Goal: Information Seeking & Learning: Learn about a topic

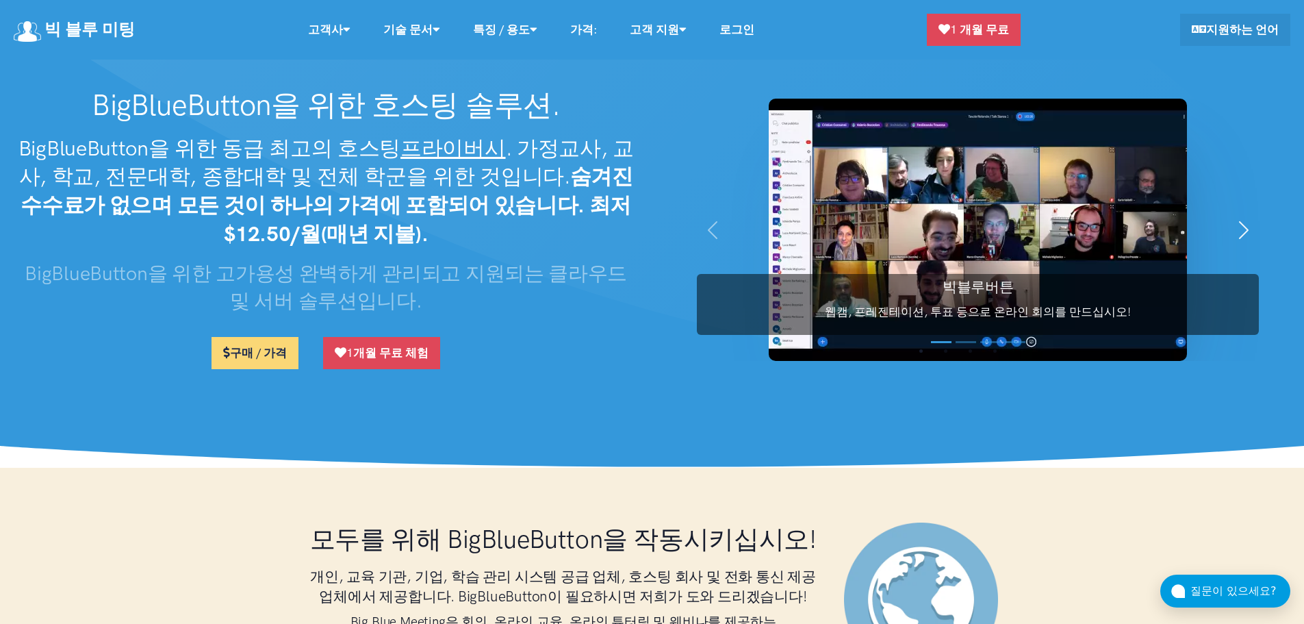
click at [1240, 230] on span "button" at bounding box center [1244, 230] width 22 height 22
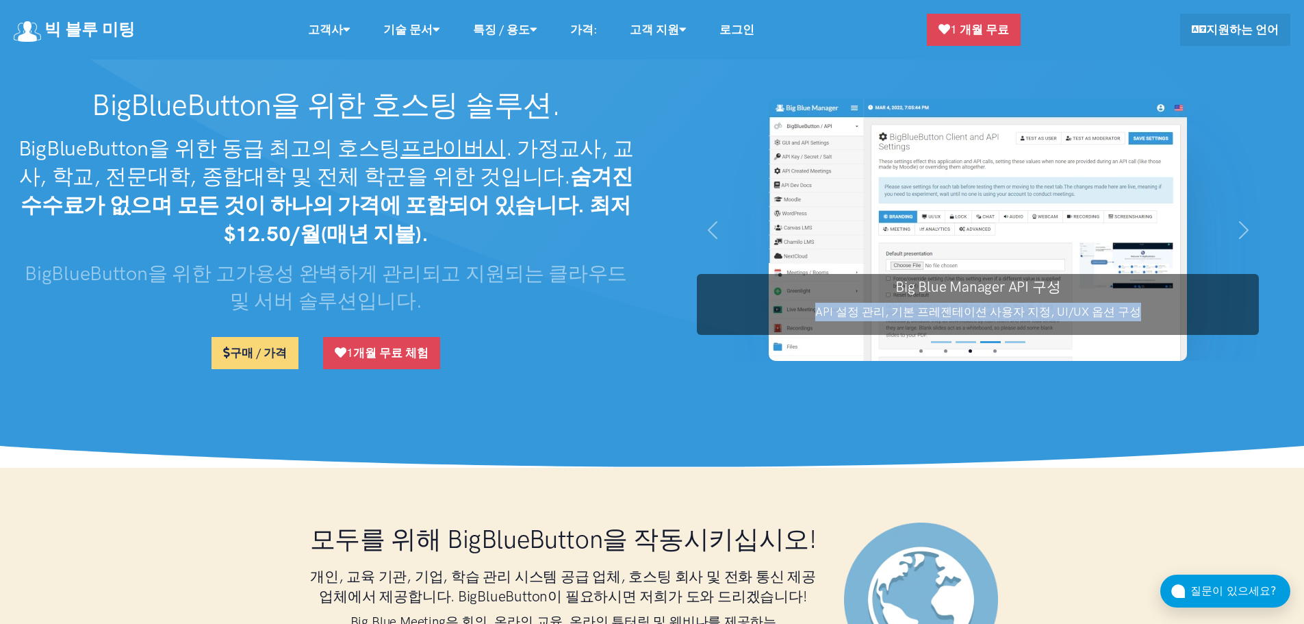
drag, startPoint x: 817, startPoint y: 307, endPoint x: 1144, endPoint y: 311, distance: 327.2
click at [1144, 311] on p "API 설정 관리, 기본 프레젠테이션 사용자 지정, UI/UX 옵션 구성" at bounding box center [978, 312] width 562 height 18
click at [1034, 287] on h3 "Big Blue Manager API 구성" at bounding box center [978, 287] width 562 height 20
drag, startPoint x: 893, startPoint y: 286, endPoint x: 1175, endPoint y: 314, distance: 284.0
click at [1175, 314] on div "Big Blue Manager API 구성 API 설정 관리, 기본 프레젠테이션 사용자 지정, UI/UX 옵션 구성" at bounding box center [978, 304] width 562 height 61
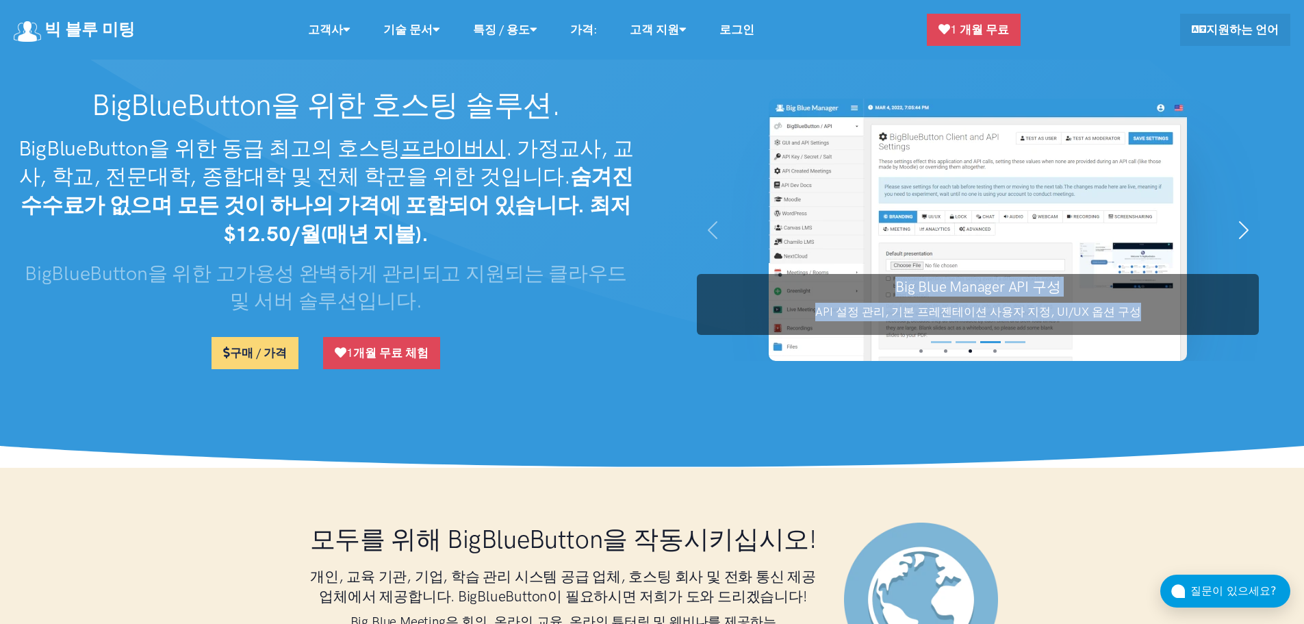
click at [1256, 228] on button "다음 보기" at bounding box center [1244, 230] width 94 height 262
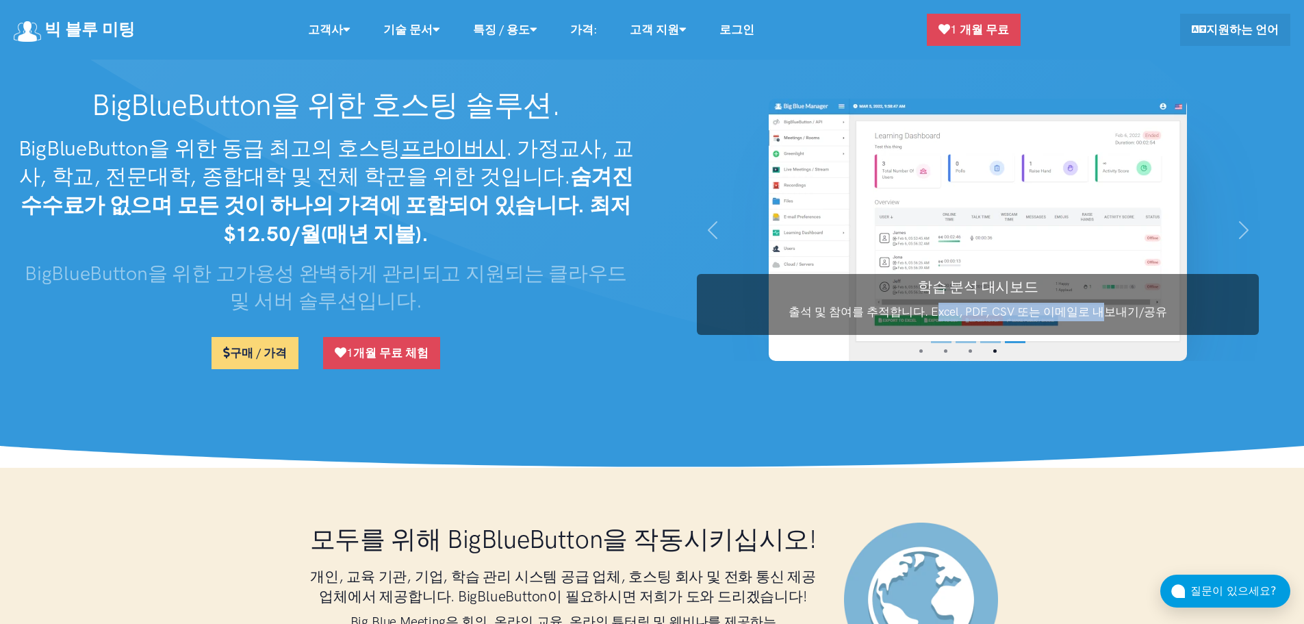
drag, startPoint x: 934, startPoint y: 309, endPoint x: 1103, endPoint y: 308, distance: 168.4
click at [1103, 308] on p "출석 및 참여를 추적합니다. Excel, PDF, CSV 또는 이메일로 내보내기/공유" at bounding box center [978, 312] width 562 height 18
click at [1147, 305] on p "출석 및 참여를 추적합니다. Excel, PDF, CSV 또는 이메일로 내보내기/공유" at bounding box center [978, 312] width 562 height 18
click at [1229, 224] on button "다음 보기" at bounding box center [1244, 230] width 94 height 262
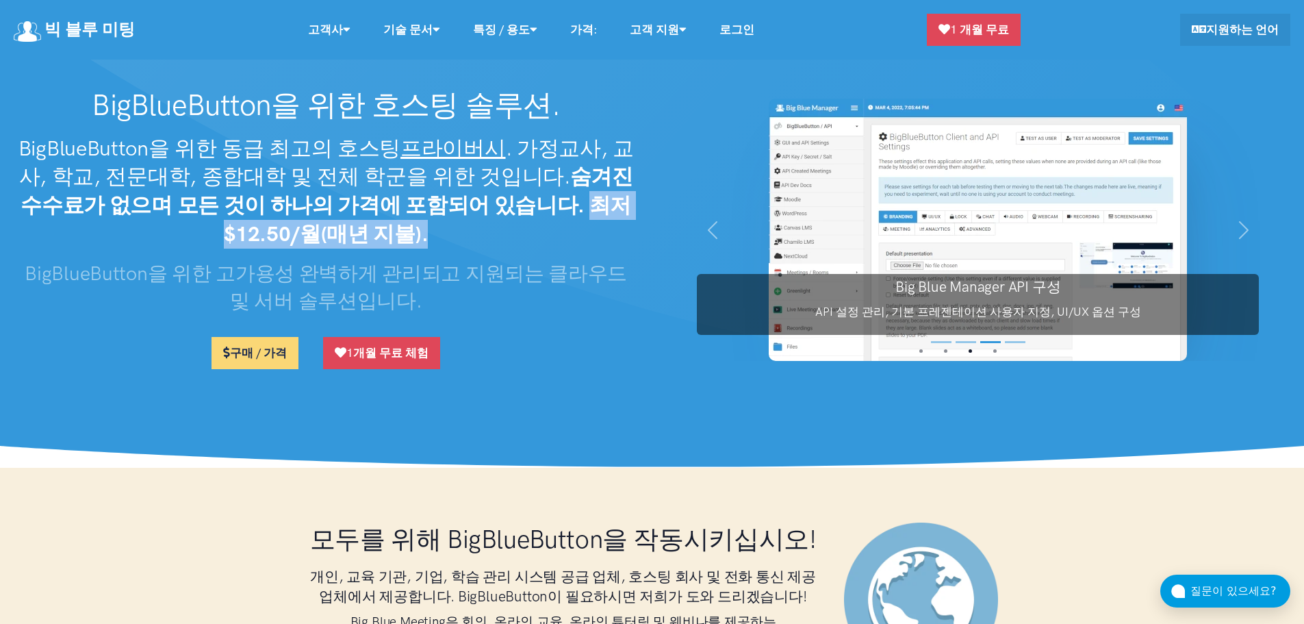
drag, startPoint x: 601, startPoint y: 205, endPoint x: 600, endPoint y: 231, distance: 26.0
click at [600, 231] on h2 "BigBlueButton을 위한 동급 최고의 호스팅 프라이버시 . 가정교사, 교사, 학교, 전문대학, 종합대학 및 전체 학군을 위한 것입니다.…" at bounding box center [326, 191] width 625 height 114
click at [528, 294] on h3 "BigBlueButton을 위한 고가용성 완벽하게 관리되고 지원되는 클라우드 및 서버 솔루션입니다." at bounding box center [326, 286] width 625 height 55
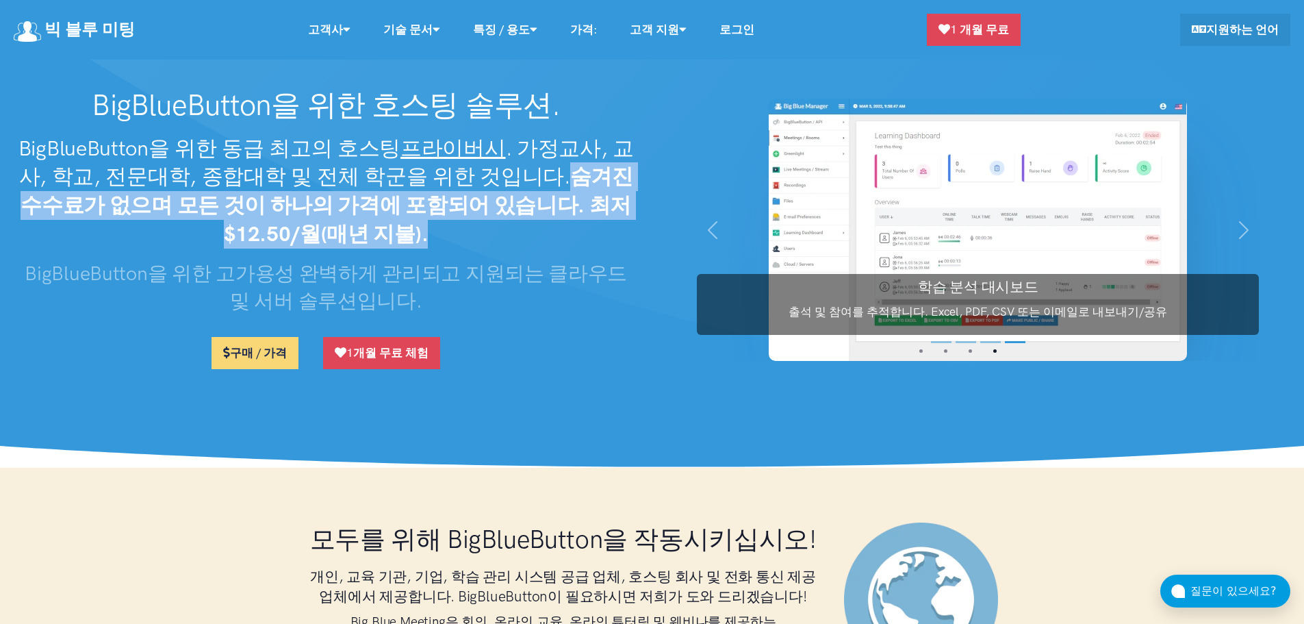
drag, startPoint x: 567, startPoint y: 176, endPoint x: 442, endPoint y: 234, distance: 138.7
click at [442, 234] on h2 "BigBlueButton을 위한 동급 최고의 호스팅 프라이버시 . 가정교사, 교사, 학교, 전문대학, 종합대학 및 전체 학군을 위한 것입니다.…" at bounding box center [326, 191] width 625 height 114
click at [450, 240] on h2 "BigBlueButton을 위한 동급 최고의 호스팅 프라이버시 . 가정교사, 교사, 학교, 전문대학, 종합대학 및 전체 학군을 위한 것입니다.…" at bounding box center [326, 191] width 625 height 114
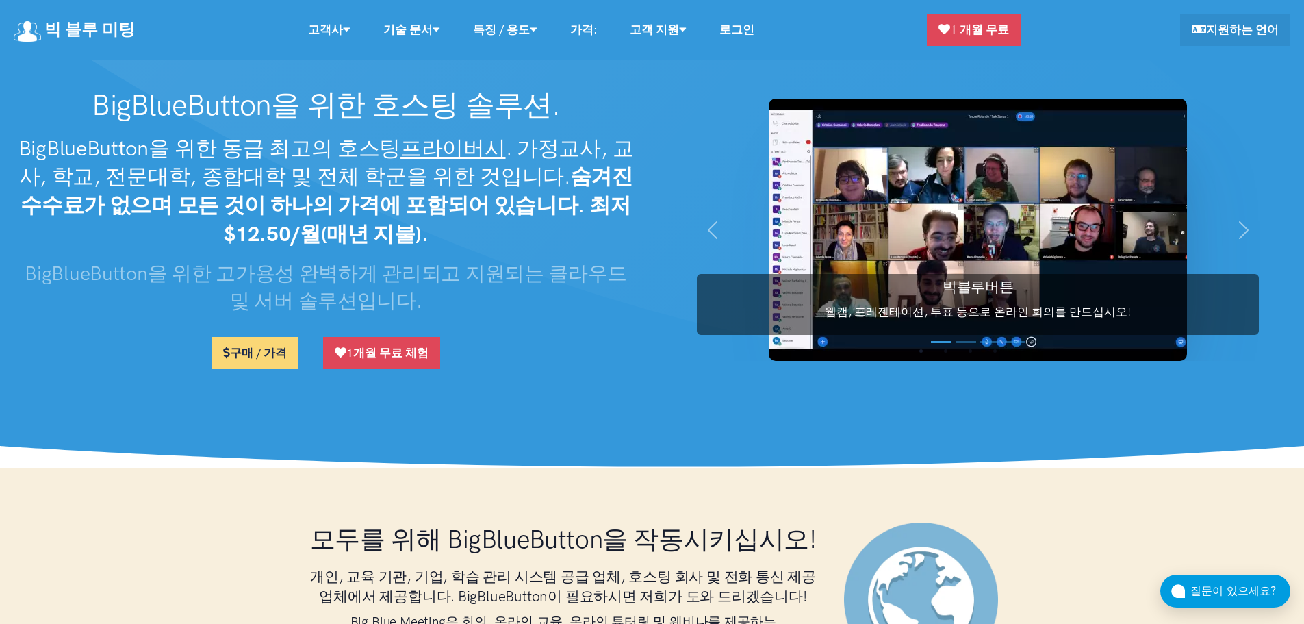
drag, startPoint x: 166, startPoint y: 268, endPoint x: 417, endPoint y: 296, distance: 252.8
click at [417, 296] on h3 "BigBlueButton을 위한 고가용성 완벽하게 관리되고 지원되는 클라우드 및 서버 솔루션입니다." at bounding box center [326, 286] width 625 height 55
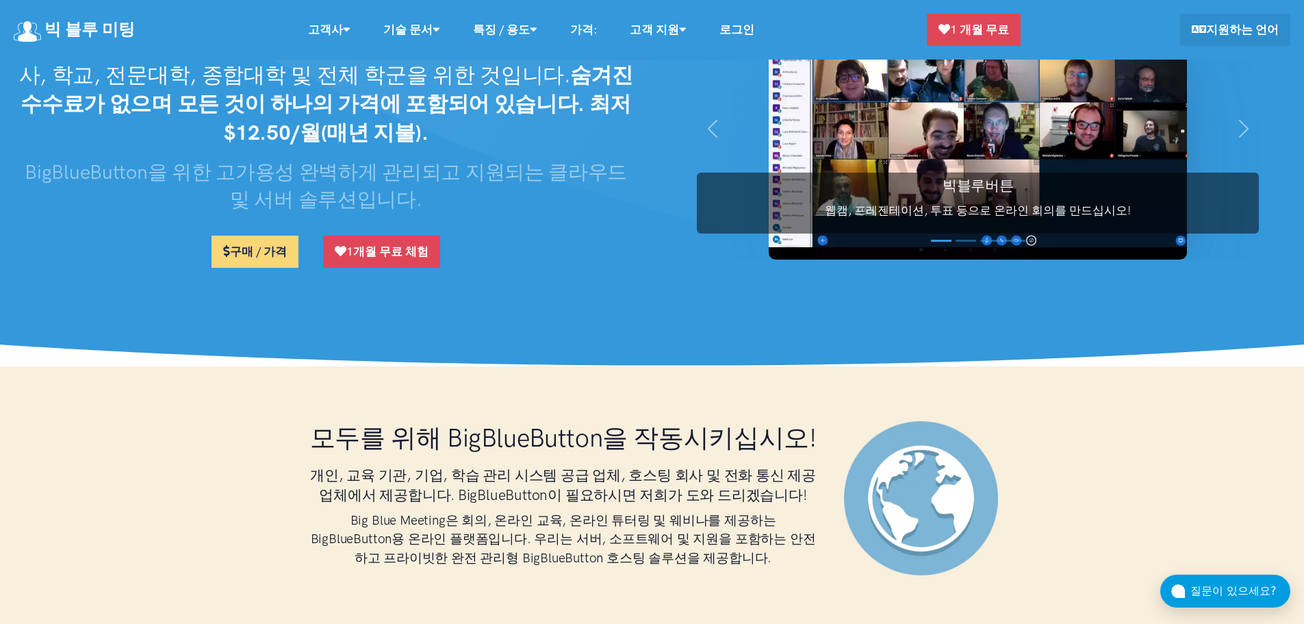
scroll to position [274, 0]
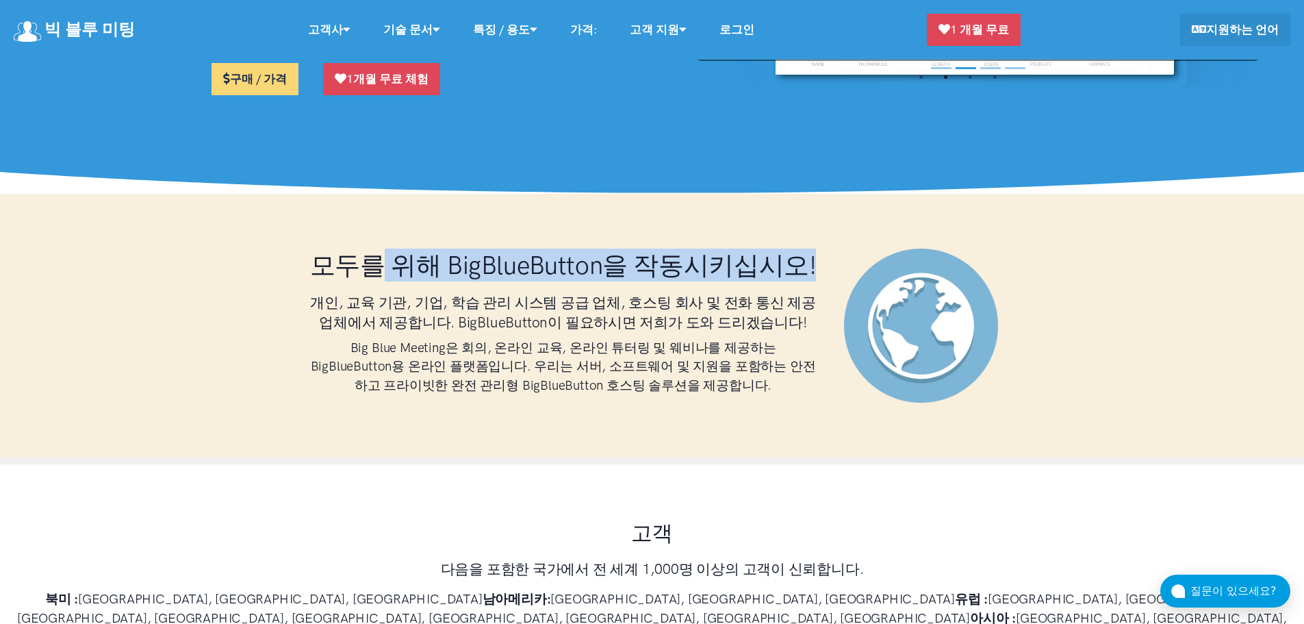
drag, startPoint x: 401, startPoint y: 274, endPoint x: 597, endPoint y: 314, distance: 199.6
click at [597, 281] on h1 "모두를 위해 BigBlueButton을 작동시키십시오!" at bounding box center [563, 264] width 507 height 33
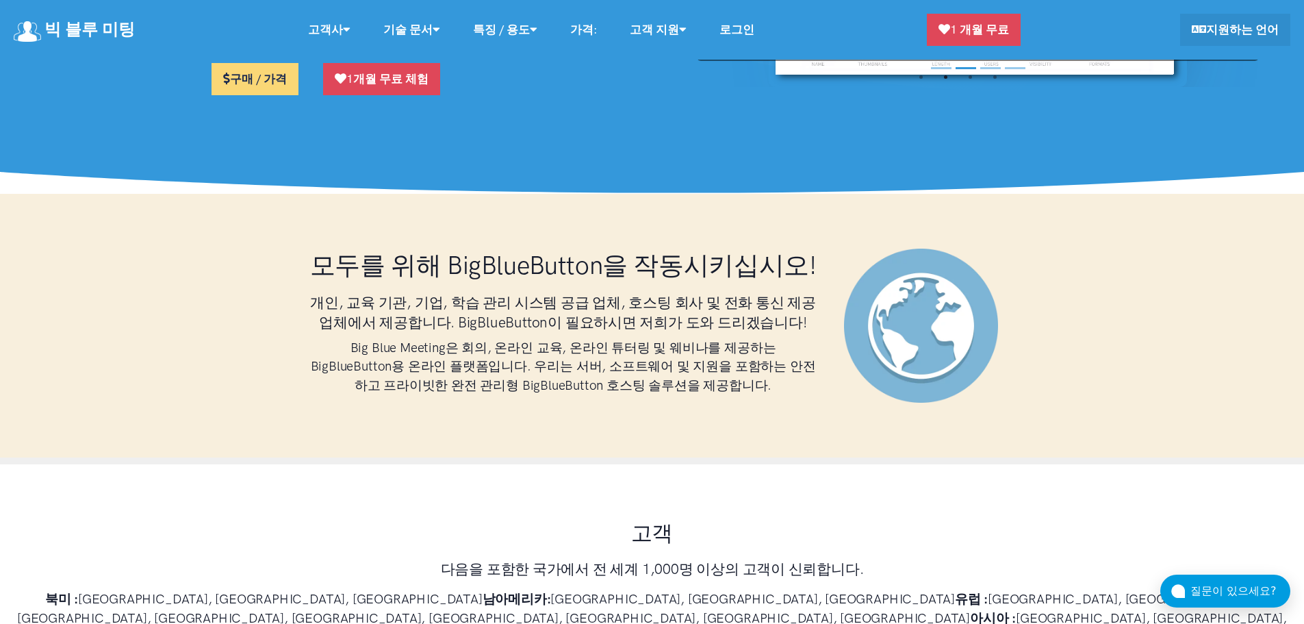
click at [415, 333] on h3 "개인, 교육 기관, 기업, 학습 관리 시스템 공급 업체, 호스팅 회사 및 전화 통신 제공 업체에서 제공합니다. BigBlueButton이 필요…" at bounding box center [563, 312] width 507 height 40
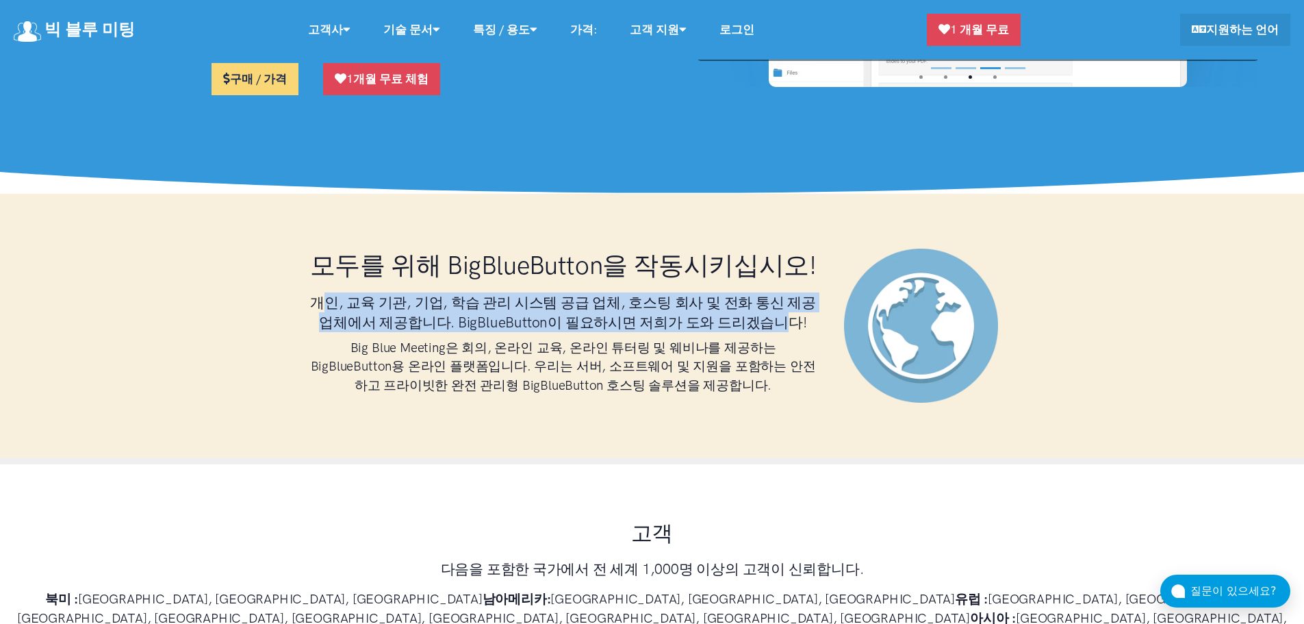
drag, startPoint x: 334, startPoint y: 329, endPoint x: 802, endPoint y: 359, distance: 469.2
click at [802, 333] on h3 "개인, 교육 기관, 기업, 학습 관리 시스템 공급 업체, 호스팅 회사 및 전화 통신 제공 업체에서 제공합니다. BigBlueButton이 필요…" at bounding box center [563, 312] width 507 height 40
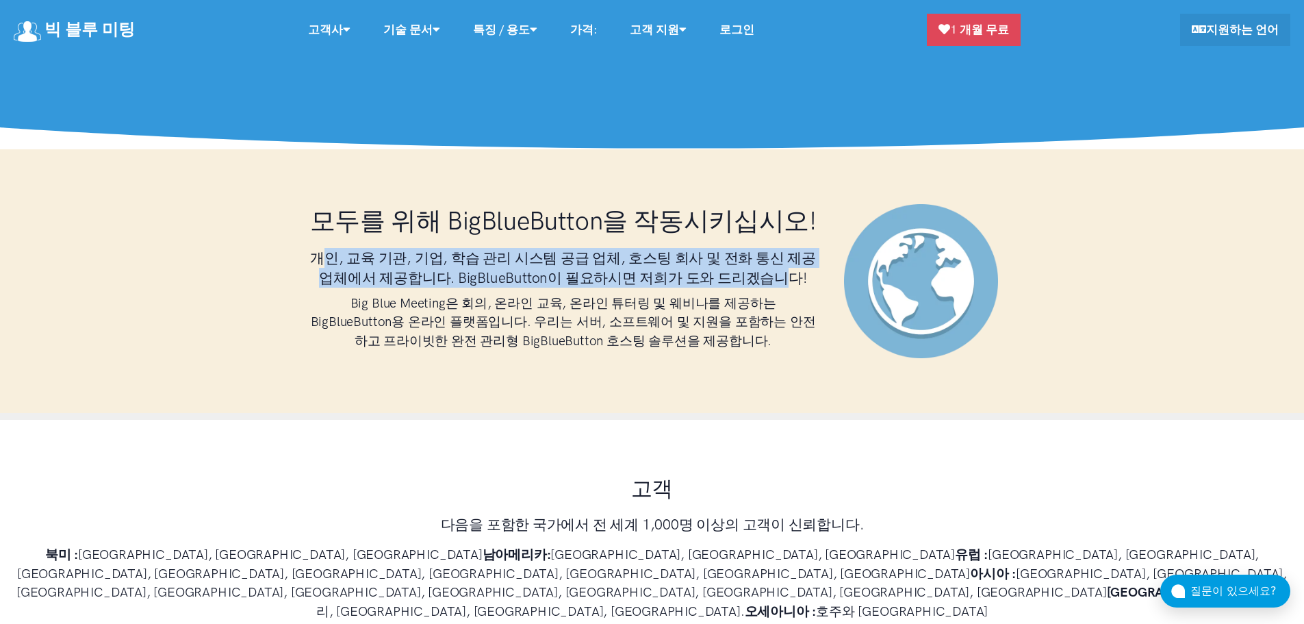
scroll to position [342, 0]
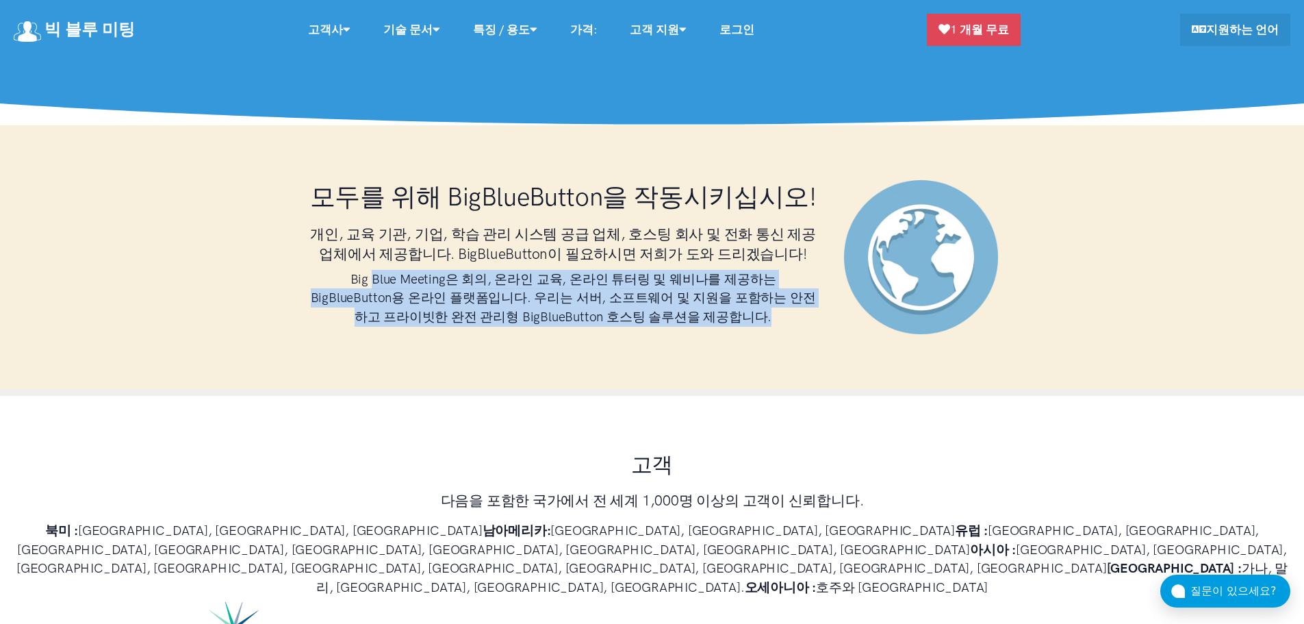
drag, startPoint x: 371, startPoint y: 316, endPoint x: 780, endPoint y: 363, distance: 411.4
click at [780, 334] on div "모두를 위해 BigBlueButton을 작동시키십시오! 개인, 교육 기관, 기업, 학습 관리 시스템 공급 업체, 호스팅 회사 및 전화 통신 제…" at bounding box center [563, 257] width 534 height 154
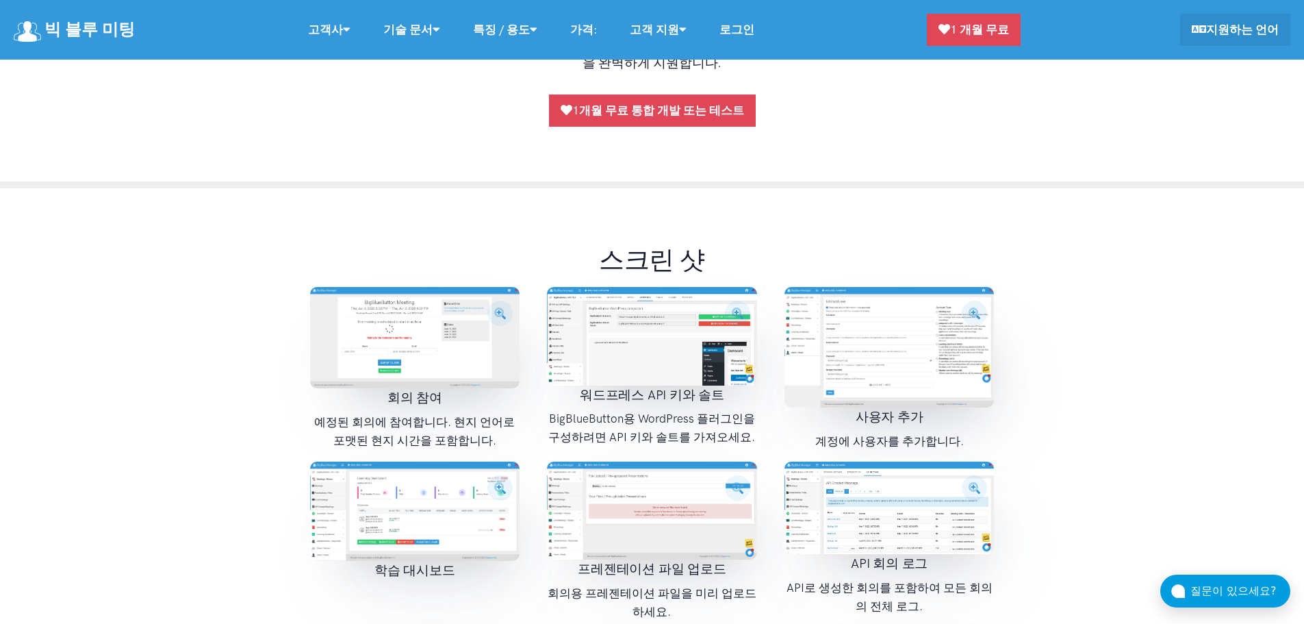
scroll to position [1506, 0]
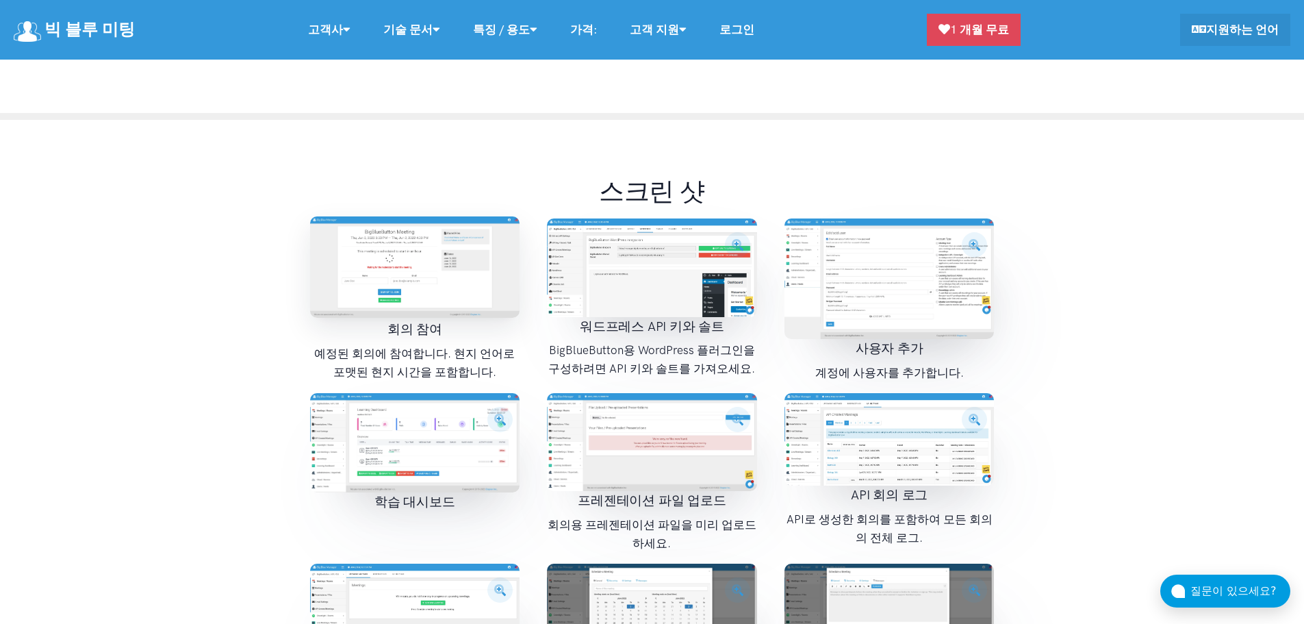
click at [432, 288] on img at bounding box center [415, 266] width 210 height 101
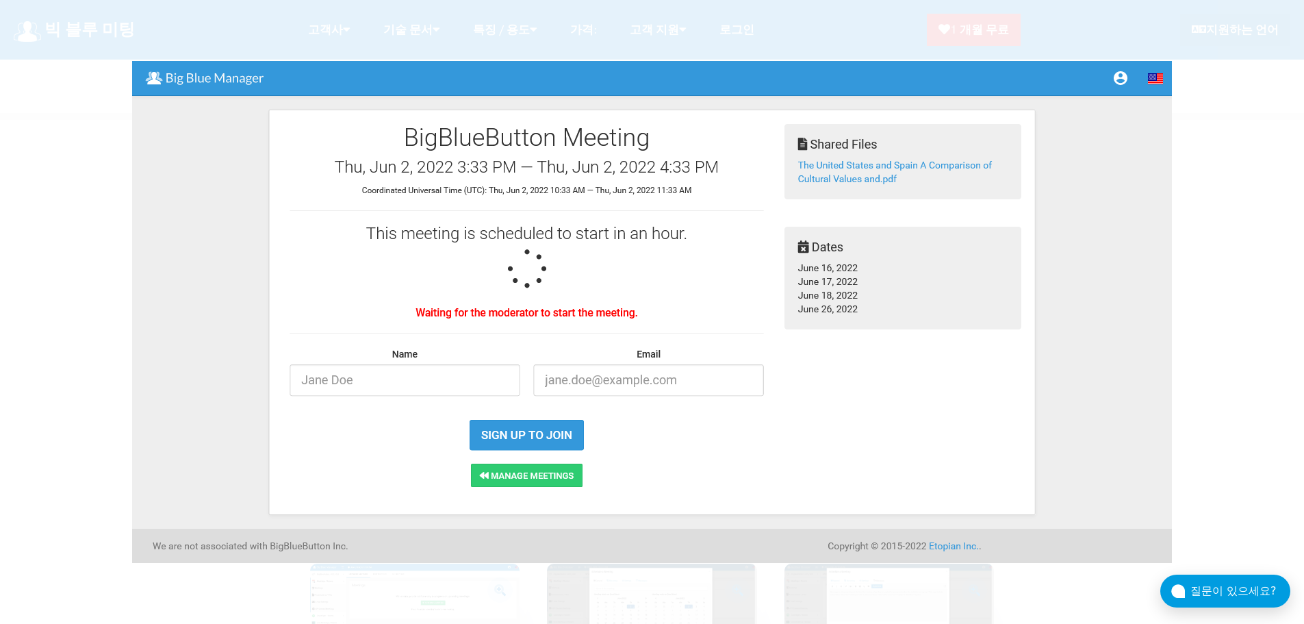
click at [403, 321] on img at bounding box center [652, 312] width 1040 height 502
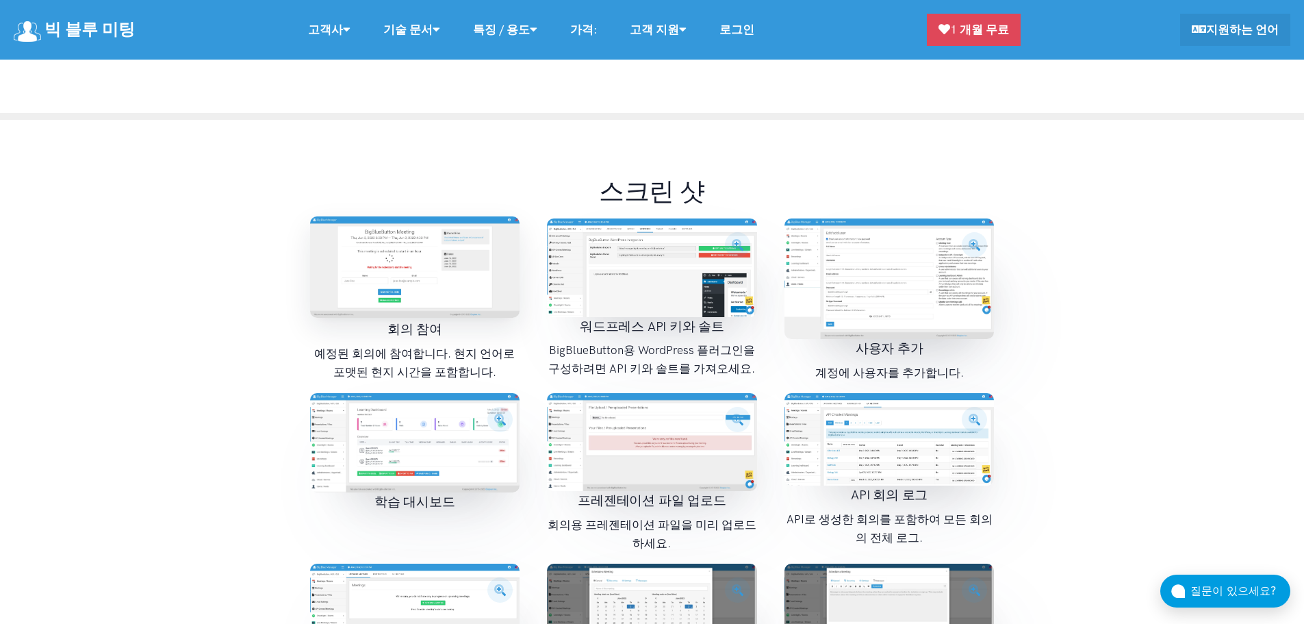
click at [420, 301] on img at bounding box center [415, 266] width 210 height 101
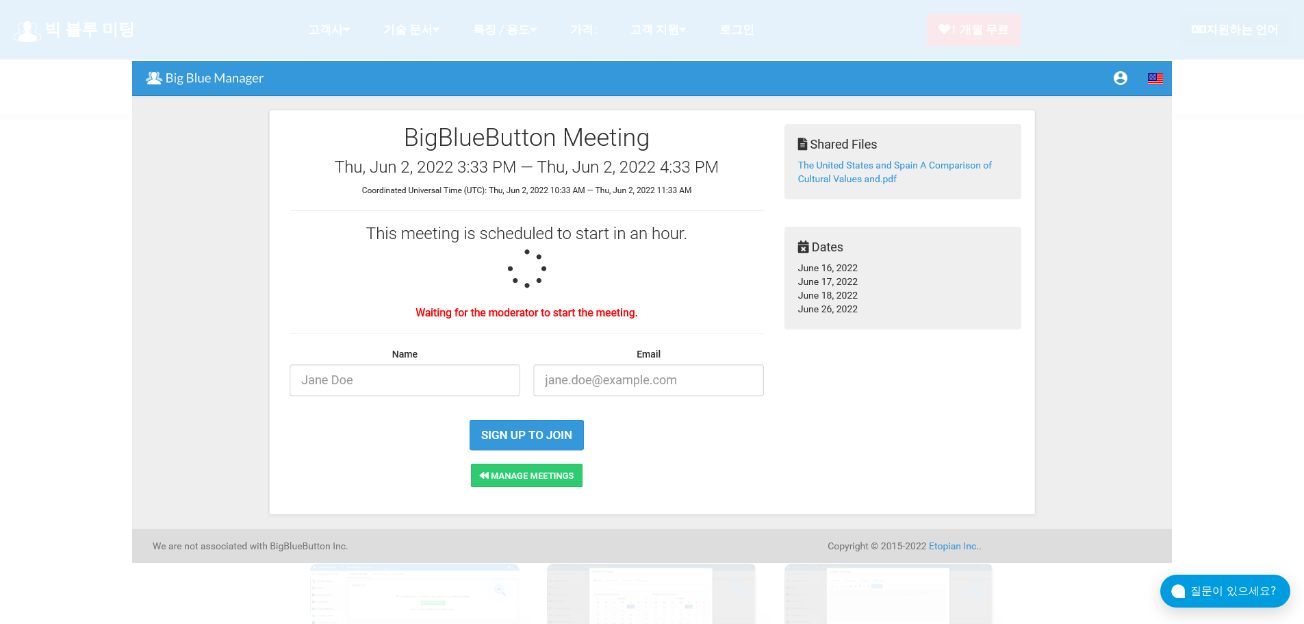
click at [1262, 244] on div at bounding box center [652, 312] width 1304 height 624
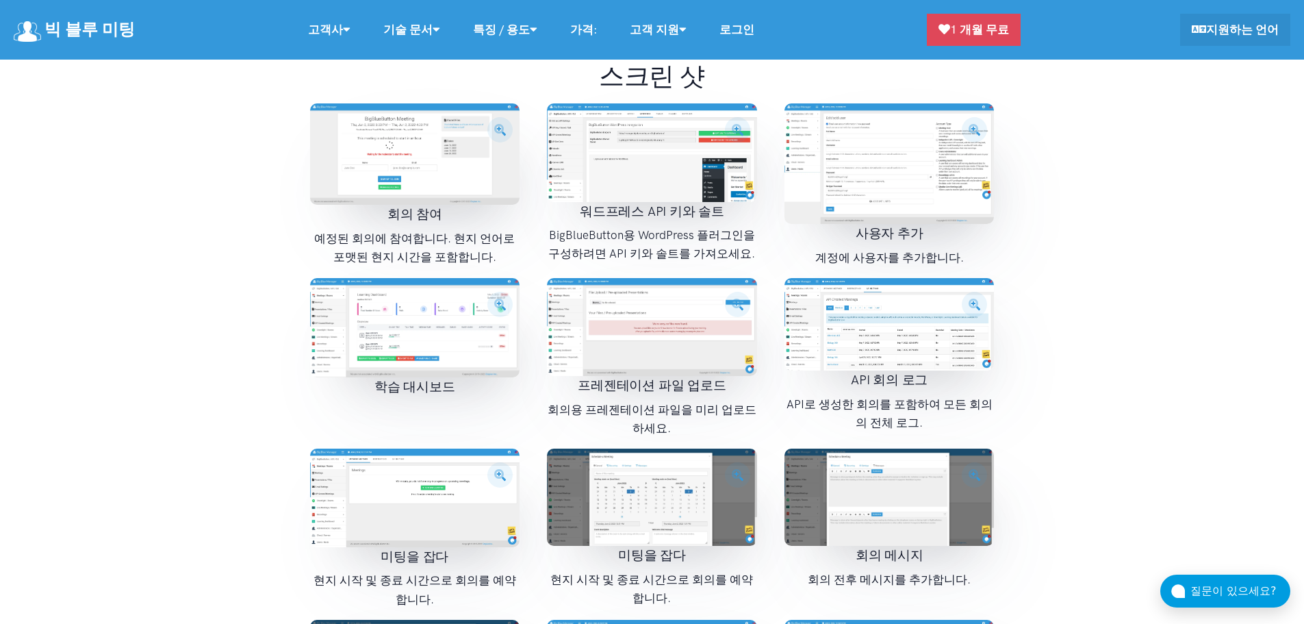
scroll to position [1711, 0]
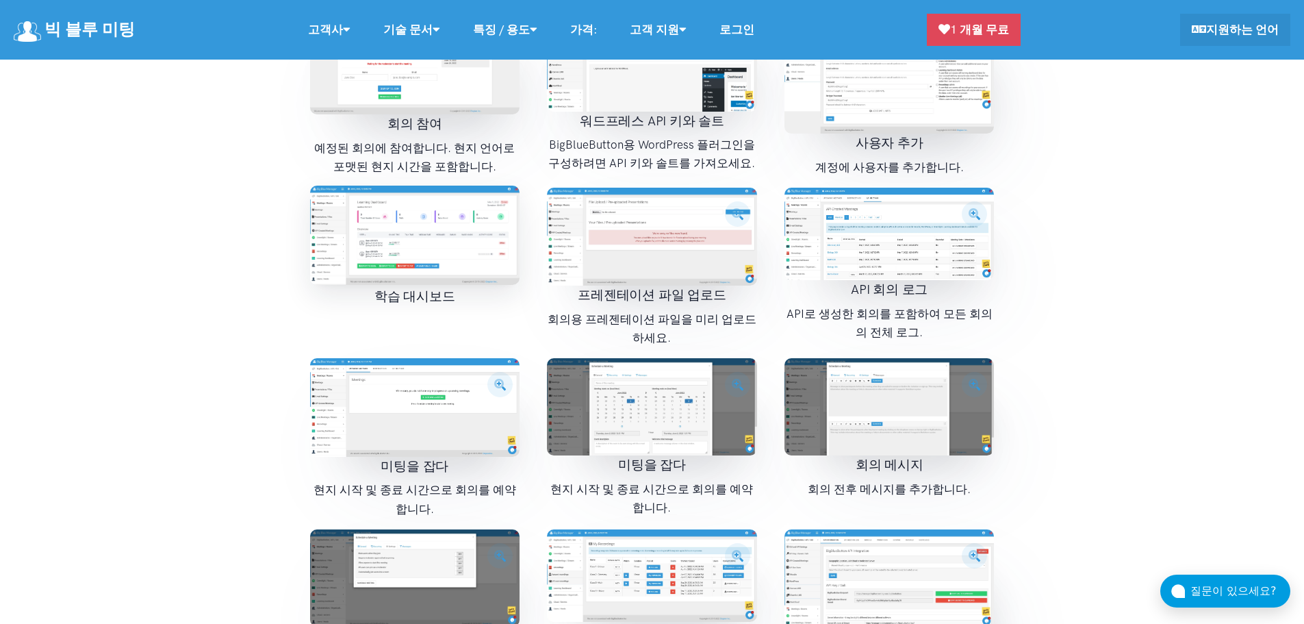
click at [435, 228] on img at bounding box center [415, 235] width 210 height 99
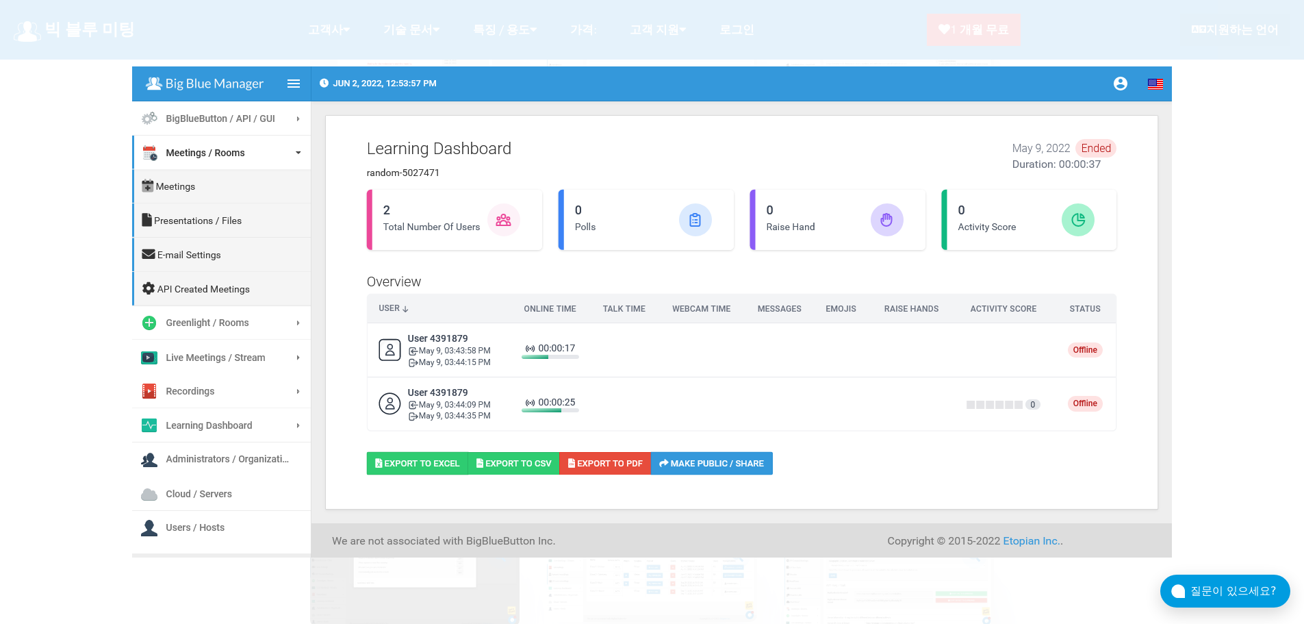
click at [1216, 367] on div at bounding box center [652, 312] width 1304 height 624
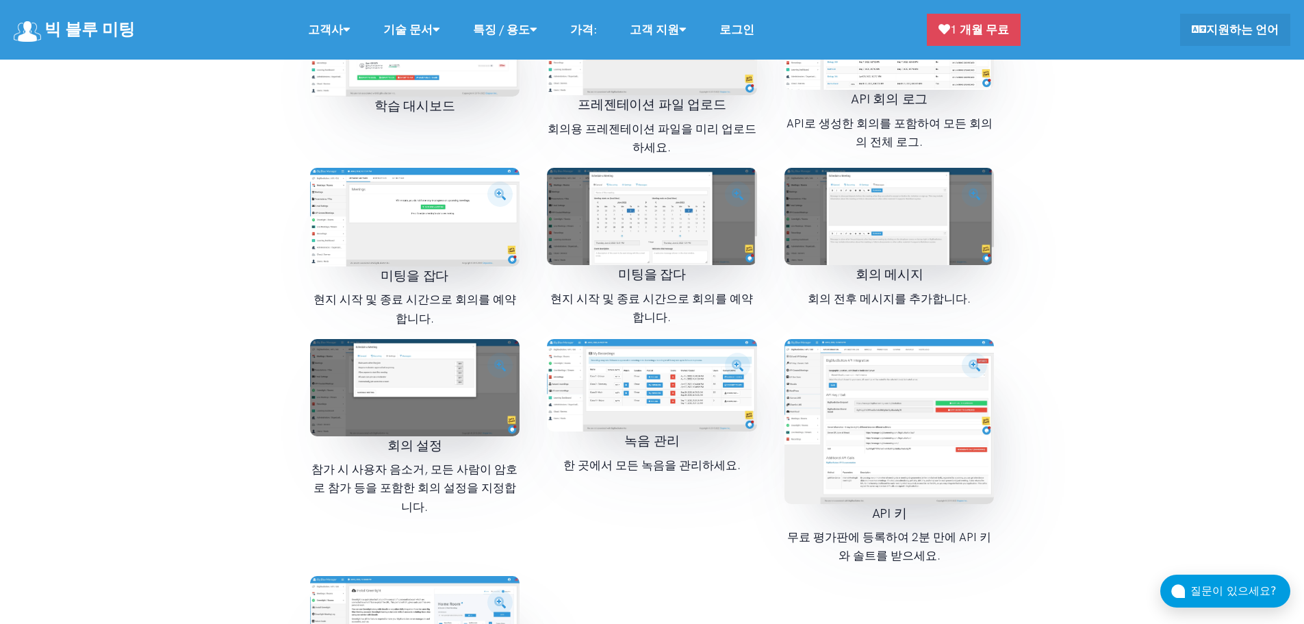
scroll to position [1985, 0]
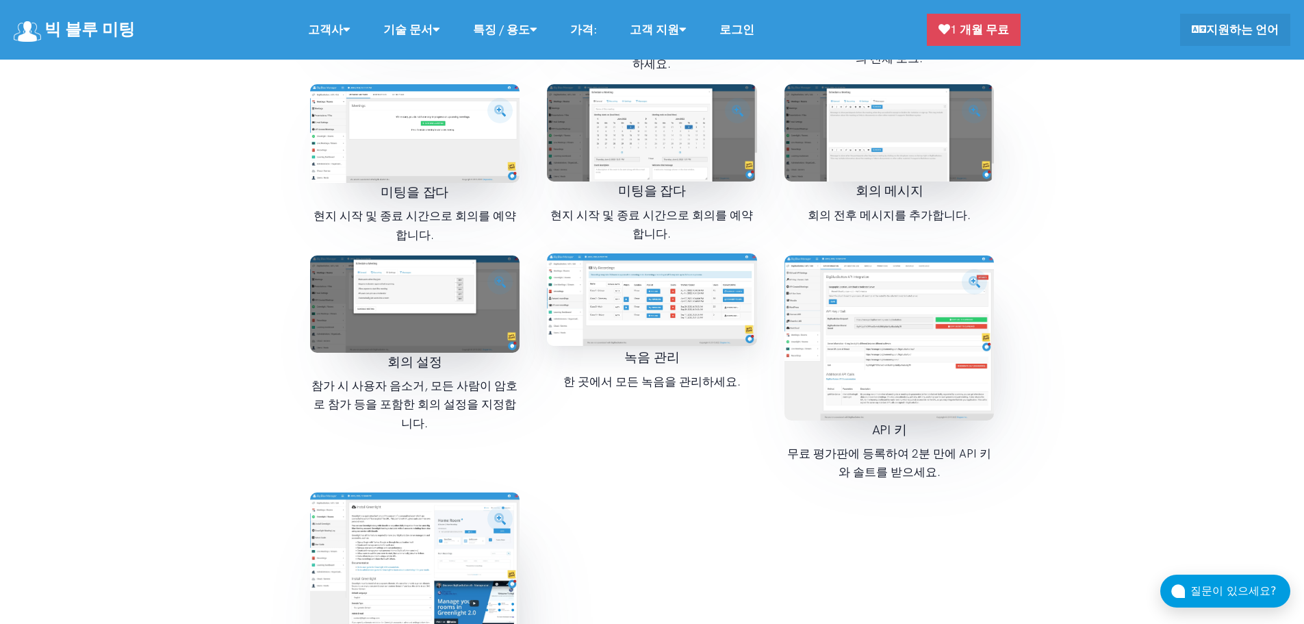
click at [669, 300] on img at bounding box center [652, 299] width 210 height 92
click at [660, 297] on img at bounding box center [652, 299] width 210 height 92
